Goal: Task Accomplishment & Management: Use online tool/utility

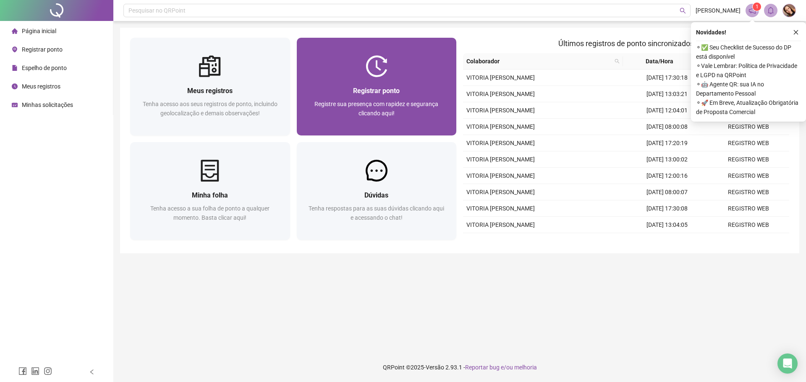
click at [387, 101] on span "Registre sua presença com rapidez e segurança clicando aqui!" at bounding box center [376, 109] width 124 height 16
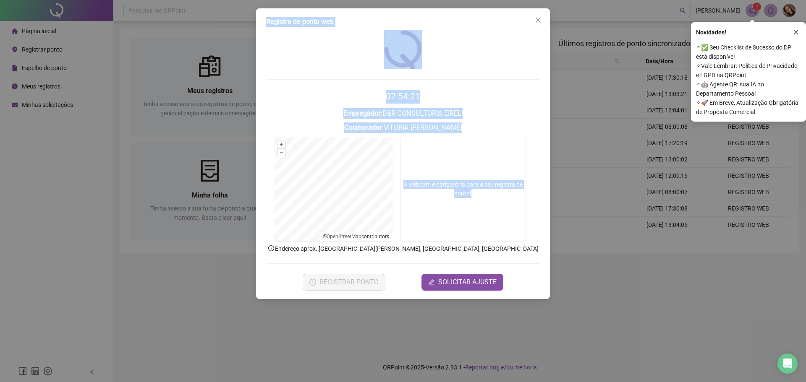
drag, startPoint x: 257, startPoint y: 18, endPoint x: 530, endPoint y: 214, distance: 336.1
click at [475, 249] on div "Registro de ponto web 07:54:21 Empregador : D&R CONSULTORIA EIRELI Colaborador …" at bounding box center [403, 191] width 806 height 382
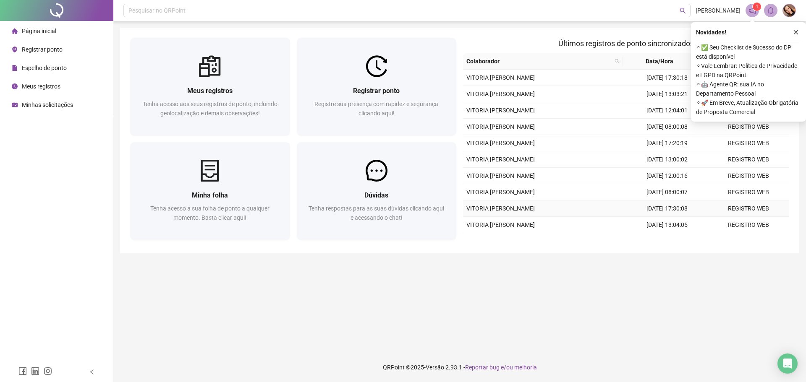
click at [599, 160] on td "VITORIA [PERSON_NAME]" at bounding box center [544, 160] width 163 height 16
type input "**********"
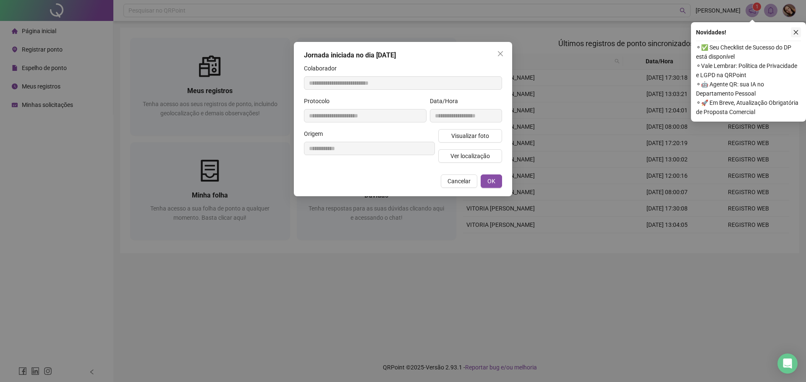
click at [792, 36] on button "button" at bounding box center [796, 32] width 10 height 10
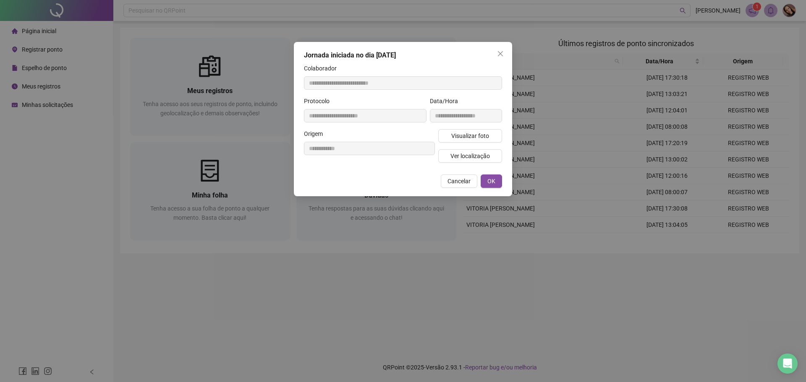
click at [503, 65] on div "**********" at bounding box center [403, 119] width 218 height 155
click at [501, 58] on button "Close" at bounding box center [500, 53] width 13 height 13
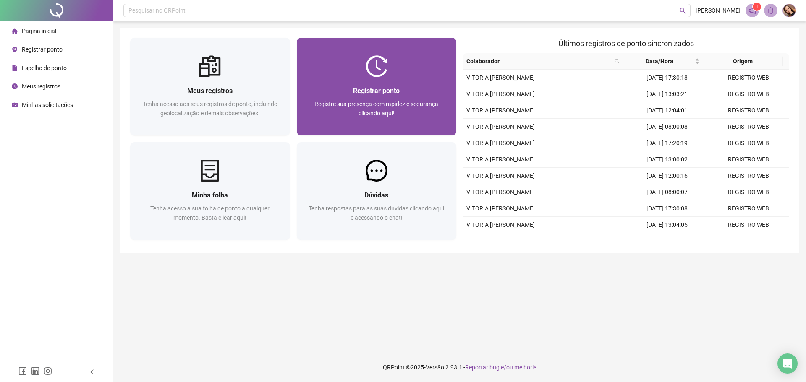
click at [388, 91] on span "Registrar ponto" at bounding box center [376, 91] width 47 height 8
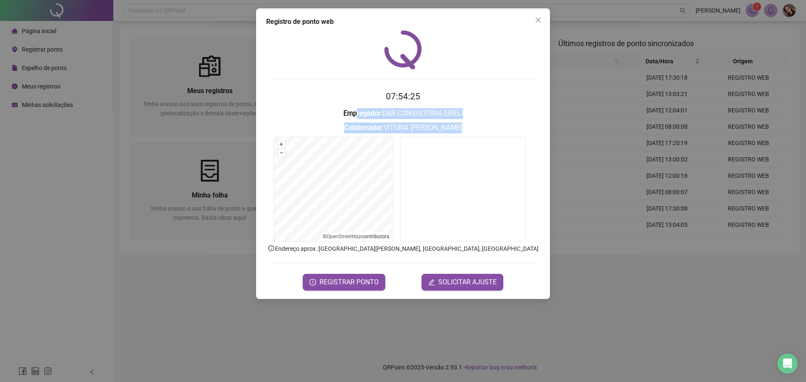
drag, startPoint x: 355, startPoint y: 107, endPoint x: 491, endPoint y: 135, distance: 138.6
click at [491, 135] on form "07:54:25 Empregador : D&R CONSULTORIA EIRELI Colaborador : [PERSON_NAME] + – ⇧ …" at bounding box center [403, 190] width 274 height 201
drag, startPoint x: 389, startPoint y: 96, endPoint x: 489, endPoint y: 131, distance: 106.1
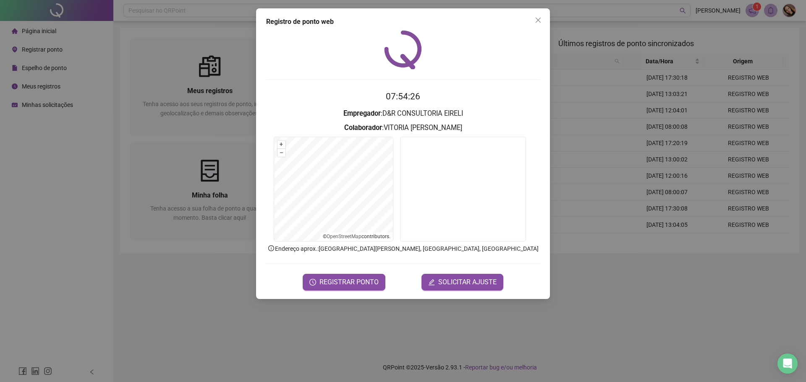
click at [489, 131] on form "07:54:26 Empregador : D&R CONSULTORIA EIRELI Colaborador : [PERSON_NAME] + – ⇧ …" at bounding box center [403, 190] width 274 height 201
click at [489, 131] on h3 "Colaborador : [PERSON_NAME]" at bounding box center [403, 128] width 274 height 11
drag, startPoint x: 375, startPoint y: 96, endPoint x: 500, endPoint y: 128, distance: 128.8
click at [500, 128] on form "07:54:28 Empregador : D&R CONSULTORIA EIRELI Colaborador : [PERSON_NAME] + – ⇧ …" at bounding box center [403, 190] width 274 height 201
click at [500, 128] on h3 "Colaborador : [PERSON_NAME]" at bounding box center [403, 128] width 274 height 11
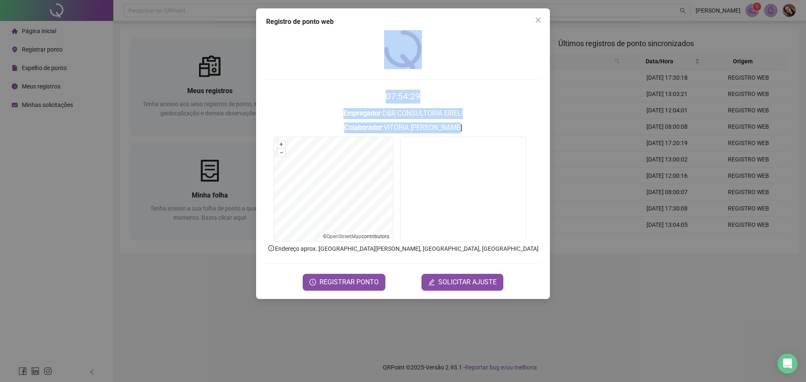
drag, startPoint x: 376, startPoint y: 67, endPoint x: 444, endPoint y: 121, distance: 86.9
click at [444, 121] on div "07:54:29 Empregador : D&R CONSULTORIA EIRELI Colaborador : [PERSON_NAME] + – ⇧ …" at bounding box center [403, 160] width 274 height 261
click at [444, 121] on form "07:54:29 Empregador : D&R CONSULTORIA EIRELI Colaborador : [PERSON_NAME] + – ⇧ …" at bounding box center [403, 190] width 274 height 201
drag, startPoint x: 436, startPoint y: 97, endPoint x: 482, endPoint y: 123, distance: 52.8
click at [474, 119] on form "07:54:30 Empregador : D&R CONSULTORIA EIRELI Colaborador : [PERSON_NAME] + – ⇧ …" at bounding box center [403, 190] width 274 height 201
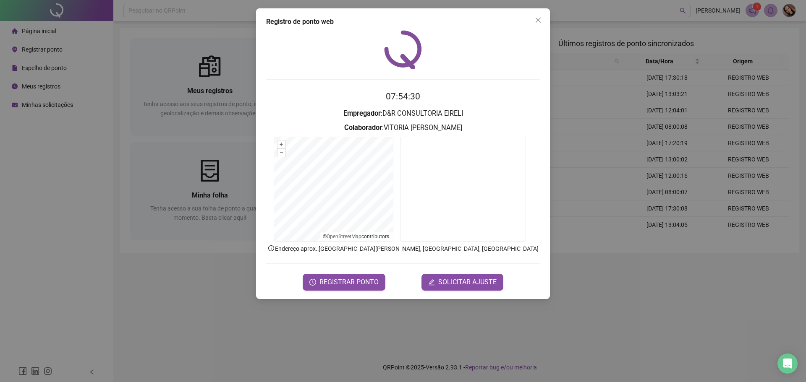
click at [484, 123] on h3 "Colaborador : [PERSON_NAME]" at bounding box center [403, 128] width 274 height 11
drag, startPoint x: 399, startPoint y: 71, endPoint x: 464, endPoint y: 121, distance: 82.3
click at [477, 130] on div "07:57:00 Empregador : D&R CONSULTORIA EIRELI Colaborador : [PERSON_NAME] + – ⇧ …" at bounding box center [403, 160] width 274 height 261
click at [428, 108] on h3 "Empregador : D&R CONSULTORIA EIRELI" at bounding box center [403, 113] width 274 height 11
drag, startPoint x: 354, startPoint y: 92, endPoint x: 484, endPoint y: 128, distance: 134.7
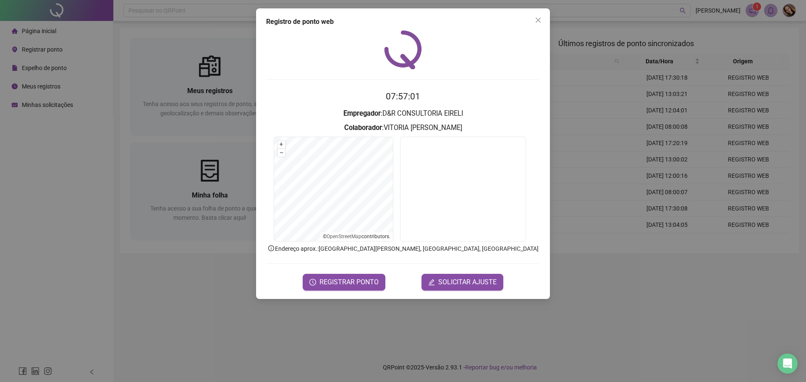
click at [484, 128] on form "07:57:01 Empregador : D&R CONSULTORIA EIRELI Colaborador : [PERSON_NAME] + – ⇧ …" at bounding box center [403, 190] width 274 height 201
click at [484, 128] on h3 "Colaborador : [PERSON_NAME]" at bounding box center [403, 128] width 274 height 11
drag, startPoint x: 484, startPoint y: 128, endPoint x: 368, endPoint y: 97, distance: 119.6
click at [368, 97] on form "07:57:01 Empregador : D&R CONSULTORIA EIRELI Colaborador : [PERSON_NAME] + – ⇧ …" at bounding box center [403, 190] width 274 height 201
click at [368, 97] on h2 "07:57:01" at bounding box center [403, 97] width 274 height 14
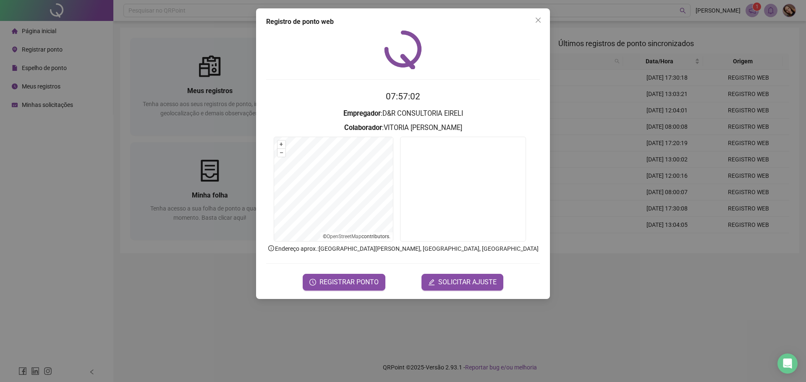
drag, startPoint x: 368, startPoint y: 97, endPoint x: 470, endPoint y: 126, distance: 105.8
click at [470, 126] on form "07:57:02 Empregador : D&R CONSULTORIA EIRELI Colaborador : [PERSON_NAME] + – ⇧ …" at bounding box center [403, 190] width 274 height 201
click at [470, 126] on h3 "Colaborador : [PERSON_NAME]" at bounding box center [403, 128] width 274 height 11
drag, startPoint x: 335, startPoint y: 125, endPoint x: 478, endPoint y: 133, distance: 142.5
click at [478, 133] on h3 "Colaborador : [PERSON_NAME]" at bounding box center [403, 128] width 274 height 11
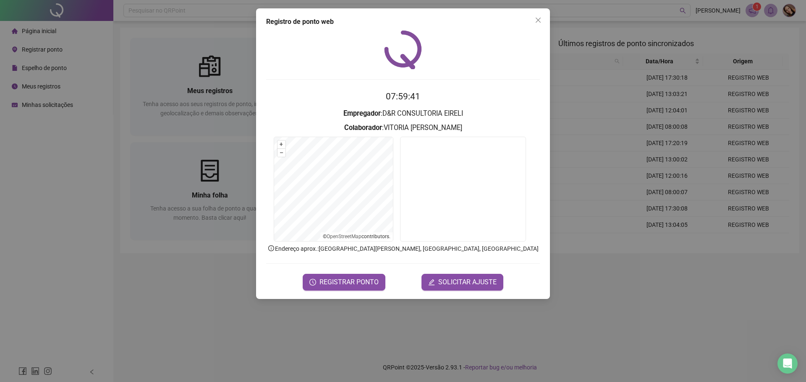
click at [478, 133] on h3 "Colaborador : [PERSON_NAME]" at bounding box center [403, 128] width 274 height 11
click at [355, 281] on span "REGISTRAR PONTO" at bounding box center [348, 283] width 59 height 10
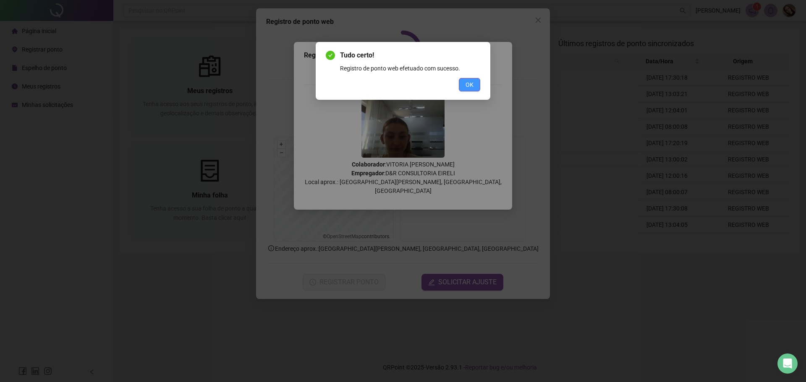
click at [471, 80] on button "OK" at bounding box center [469, 84] width 21 height 13
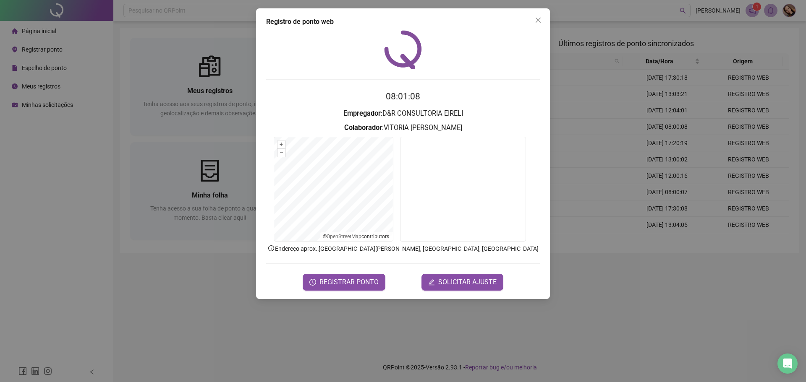
click at [681, 111] on div "Registro de ponto web 08:01:08 Empregador : D&R CONSULTORIA EIRELI Colaborador …" at bounding box center [403, 191] width 806 height 382
